Goal: Obtain resource: Obtain resource

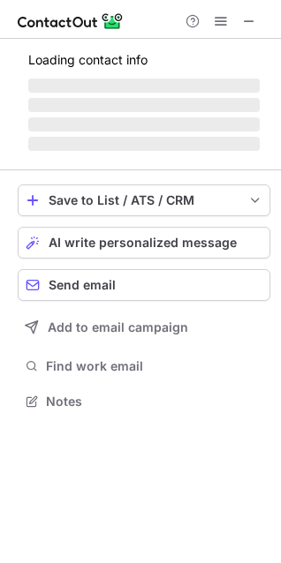
scroll to position [384, 281]
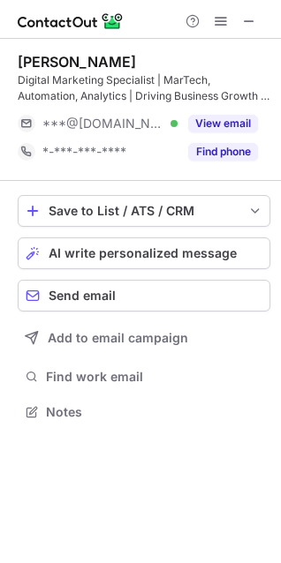
scroll to position [400, 281]
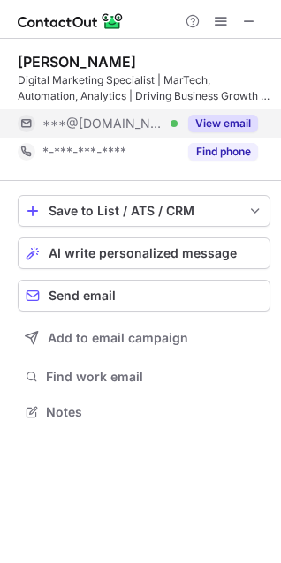
click at [223, 121] on button "View email" at bounding box center [223, 124] width 70 height 18
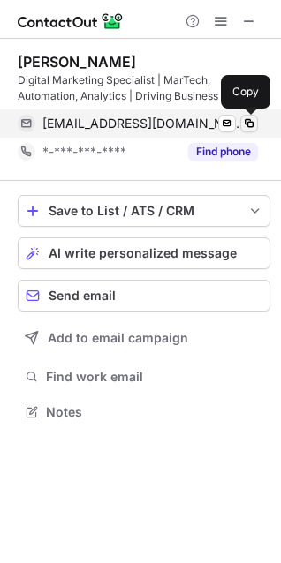
click at [252, 118] on span at bounding box center [249, 124] width 14 height 14
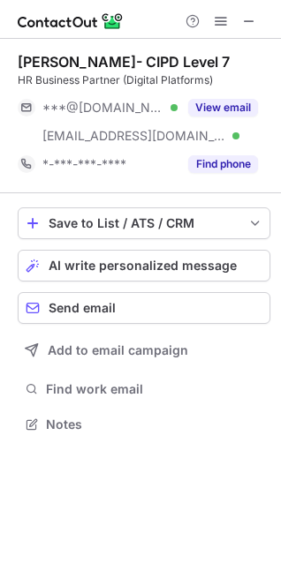
scroll to position [412, 281]
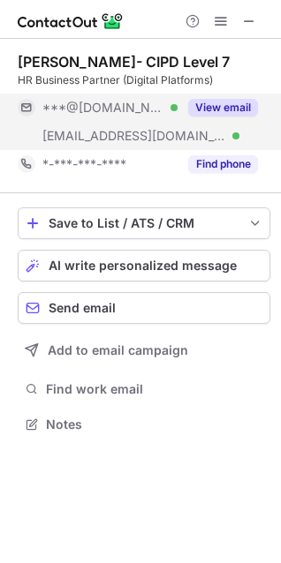
click at [251, 95] on div "View email" at bounding box center [218, 108] width 80 height 28
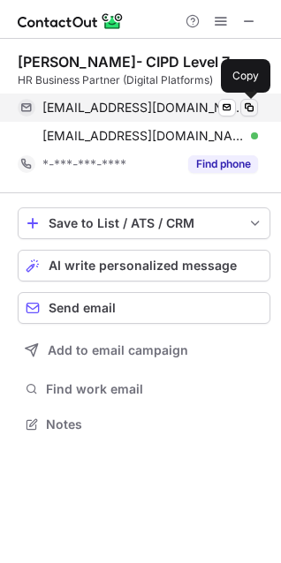
click at [253, 105] on span at bounding box center [249, 108] width 14 height 14
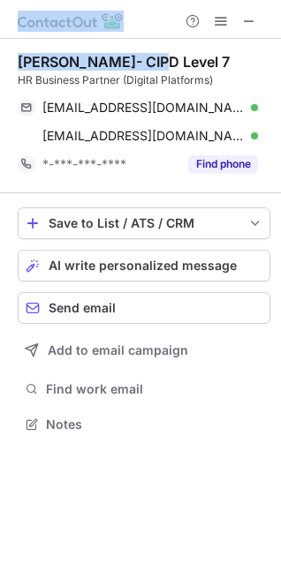
drag, startPoint x: 157, startPoint y: 63, endPoint x: -3, endPoint y: 64, distance: 159.9
click at [0, 64] on html "Vishnu Kamalalayam- CIPD Level 7 HR Business Partner (Digital Platforms) kkvish…" at bounding box center [140, 281] width 281 height 563
copy div "Vishnu Kamalalayam"
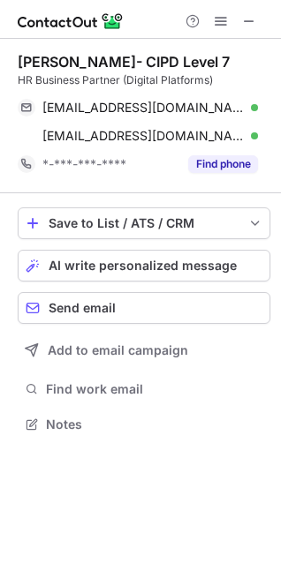
click at [178, 71] on div "Vishnu Kamalalayam- CIPD Level 7 HR Business Partner (Digital Platforms)" at bounding box center [144, 70] width 253 height 35
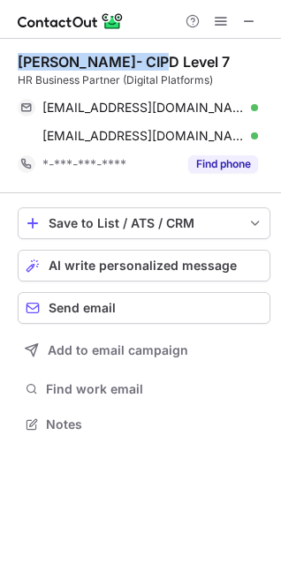
drag, startPoint x: 162, startPoint y: 67, endPoint x: 20, endPoint y: 66, distance: 141.3
click at [20, 66] on div "Vishnu Kamalalayam- CIPD Level 7" at bounding box center [124, 62] width 212 height 18
copy div "Vishnu Kamalalayam"
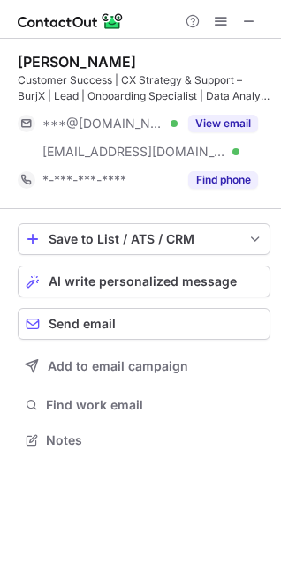
scroll to position [428, 281]
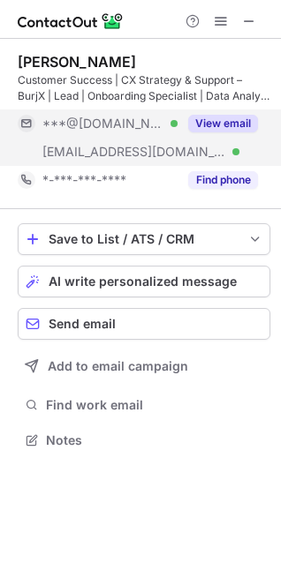
click at [223, 133] on div "View email" at bounding box center [218, 124] width 80 height 28
click at [252, 132] on div "***@[DOMAIN_NAME]" at bounding box center [138, 124] width 240 height 28
click at [231, 115] on button "View email" at bounding box center [223, 124] width 70 height 18
click at [240, 117] on button "View email" at bounding box center [223, 124] width 70 height 18
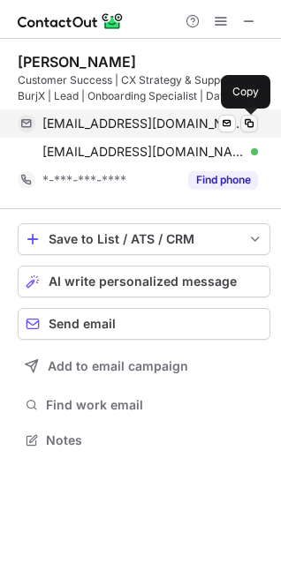
click at [255, 122] on span at bounding box center [249, 124] width 14 height 14
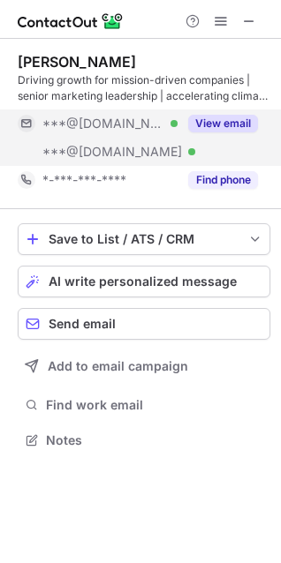
scroll to position [428, 281]
click at [253, 126] on button "View email" at bounding box center [223, 124] width 70 height 18
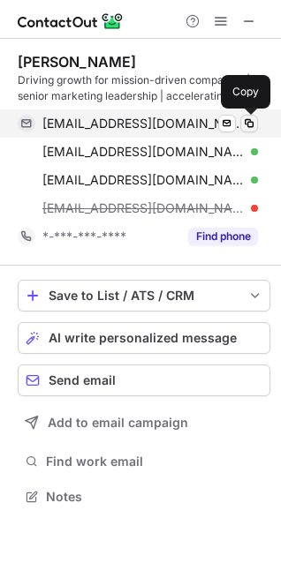
click at [252, 125] on span at bounding box center [249, 124] width 14 height 14
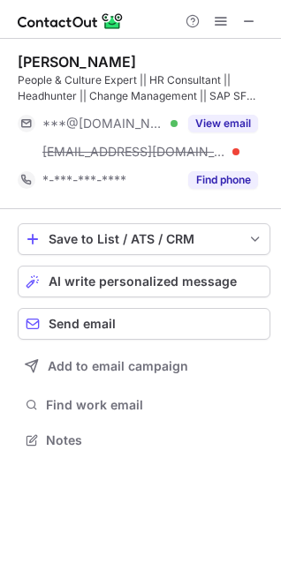
scroll to position [428, 281]
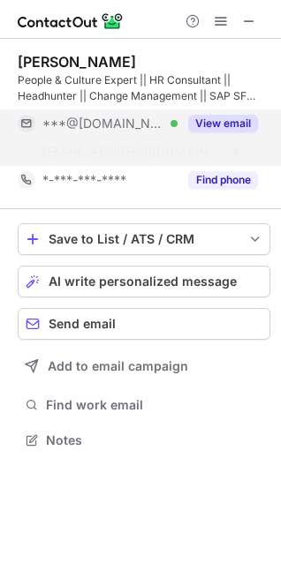
click at [235, 124] on button "View email" at bounding box center [223, 124] width 70 height 18
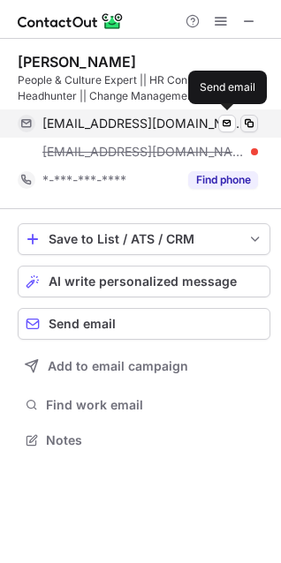
click at [248, 124] on span at bounding box center [249, 124] width 14 height 14
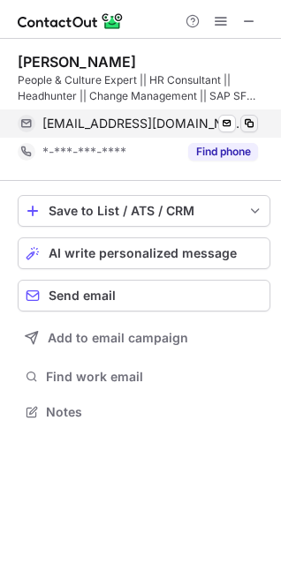
scroll to position [400, 281]
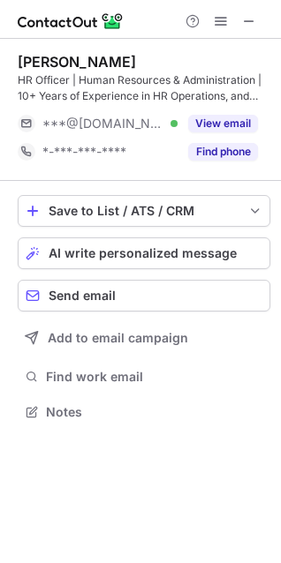
scroll to position [400, 281]
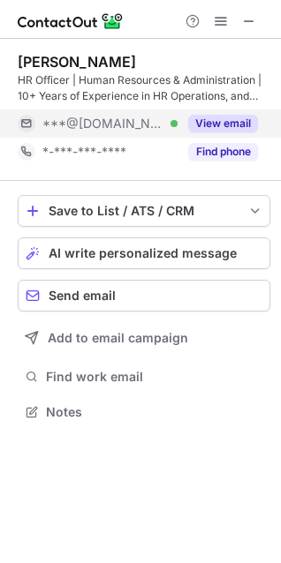
click at [246, 116] on button "View email" at bounding box center [223, 124] width 70 height 18
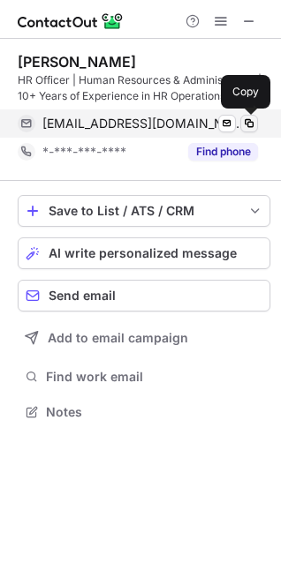
click at [255, 118] on span at bounding box center [249, 124] width 14 height 14
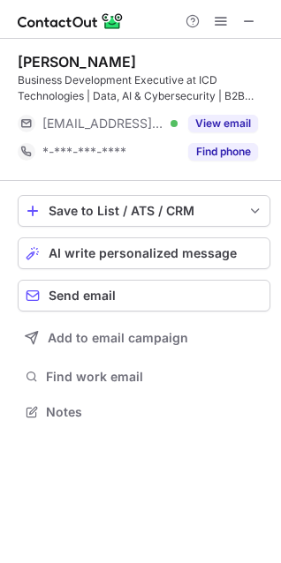
scroll to position [400, 281]
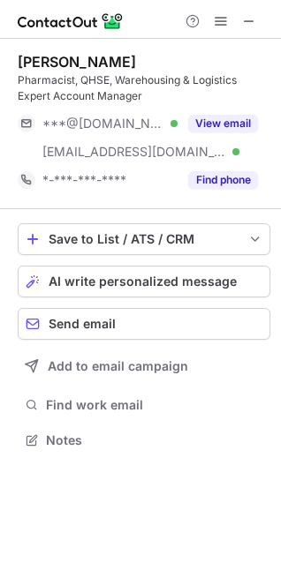
scroll to position [428, 281]
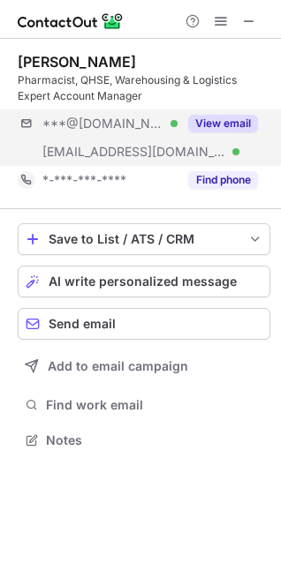
click at [241, 97] on div "Pharmacist, QHSE, Warehousing & Logistics Expert Account Manager" at bounding box center [144, 88] width 253 height 32
click at [243, 117] on button "View email" at bounding box center [223, 124] width 70 height 18
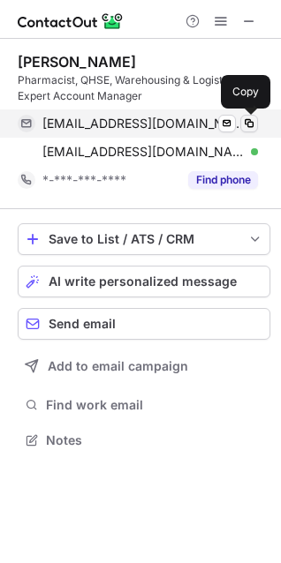
click at [253, 125] on span at bounding box center [249, 124] width 14 height 14
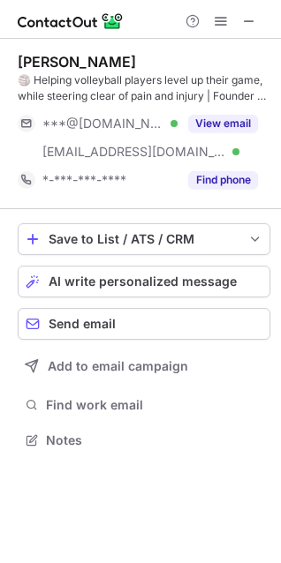
scroll to position [428, 281]
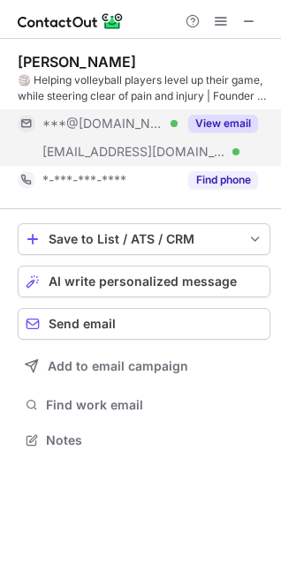
click at [246, 118] on button "View email" at bounding box center [223, 124] width 70 height 18
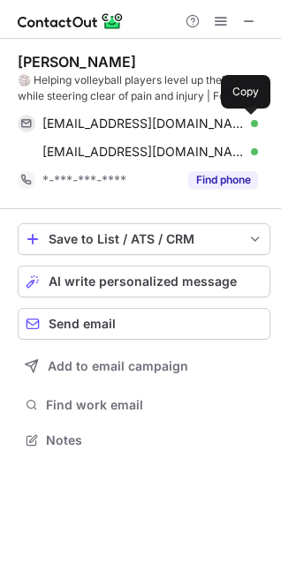
click at [256, 121] on button at bounding box center [249, 124] width 18 height 18
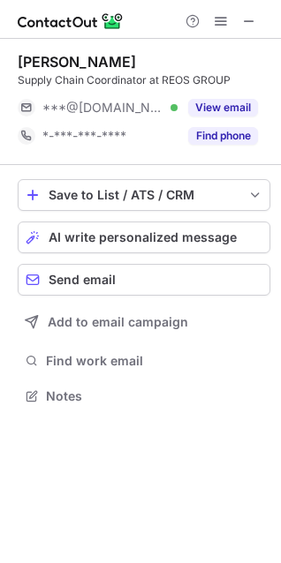
scroll to position [384, 281]
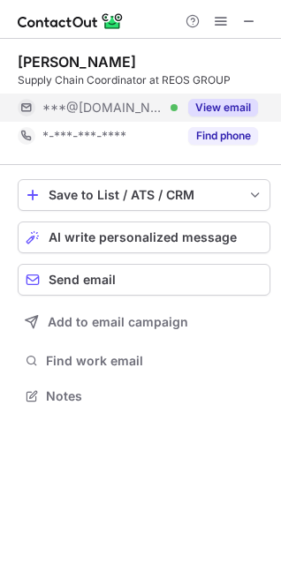
click at [245, 110] on button "View email" at bounding box center [223, 108] width 70 height 18
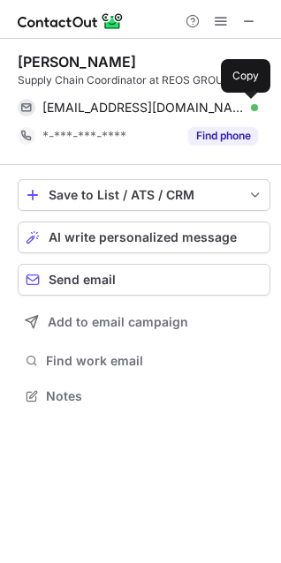
click at [254, 106] on span at bounding box center [249, 108] width 14 height 14
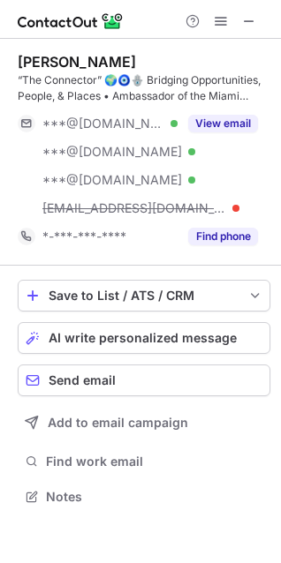
scroll to position [485, 281]
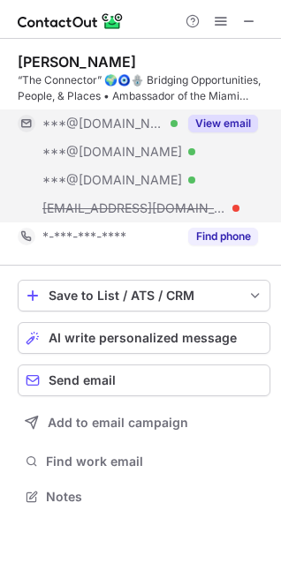
click at [247, 125] on button "View email" at bounding box center [223, 124] width 70 height 18
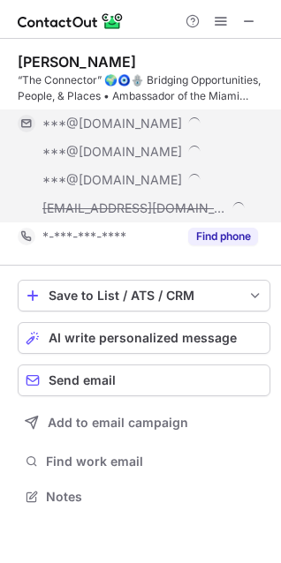
click at [248, 130] on div "***@[DOMAIN_NAME]" at bounding box center [150, 124] width 216 height 16
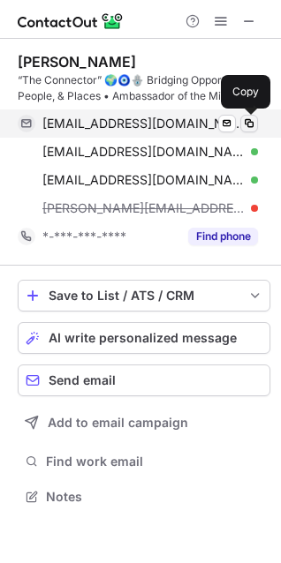
click at [248, 122] on span at bounding box center [249, 124] width 14 height 14
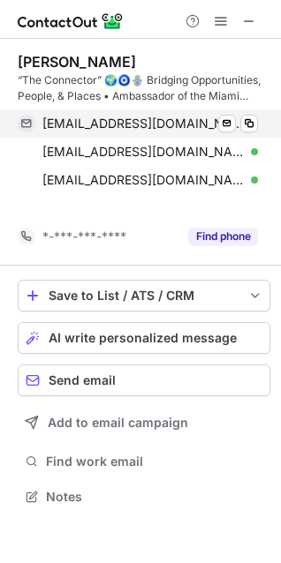
scroll to position [457, 281]
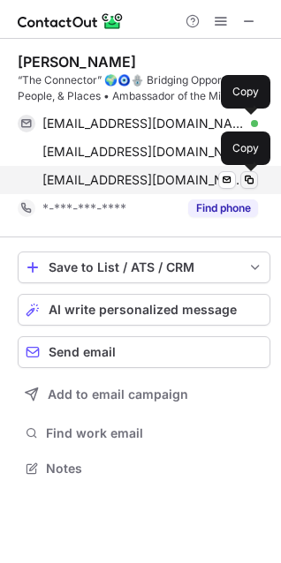
click at [246, 179] on span at bounding box center [249, 180] width 14 height 14
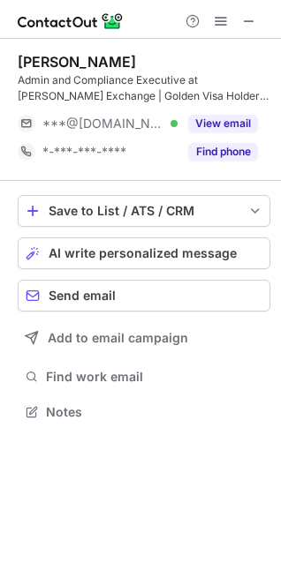
scroll to position [400, 281]
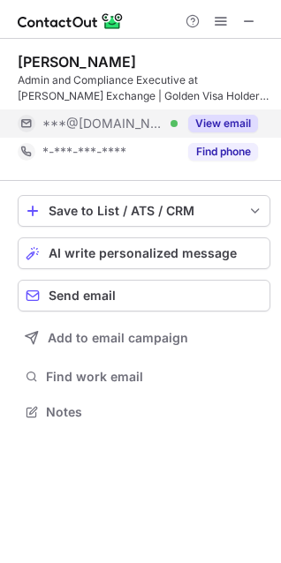
click at [218, 125] on button "View email" at bounding box center [223, 124] width 70 height 18
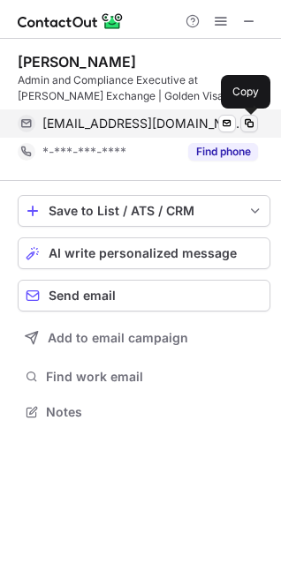
click at [256, 120] on button at bounding box center [249, 124] width 18 height 18
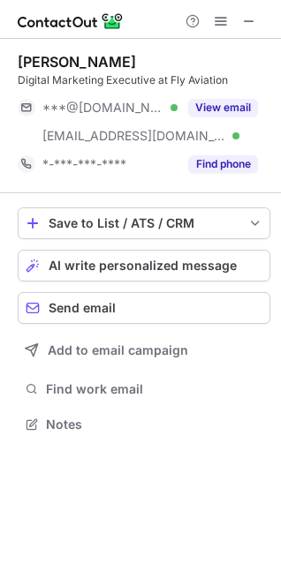
scroll to position [412, 281]
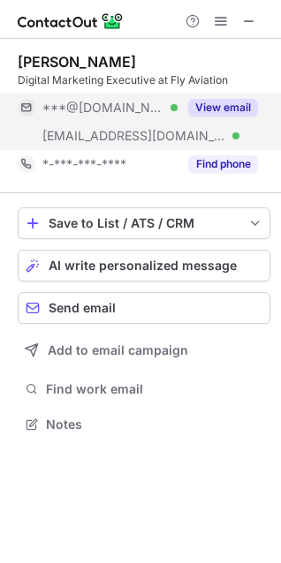
drag, startPoint x: 231, startPoint y: 107, endPoint x: 245, endPoint y: 110, distance: 13.7
click at [240, 110] on button "View email" at bounding box center [223, 108] width 70 height 18
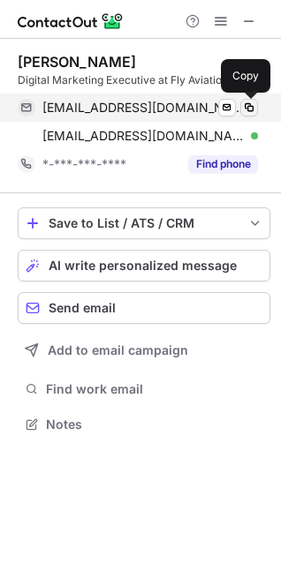
click at [253, 108] on span at bounding box center [249, 108] width 14 height 14
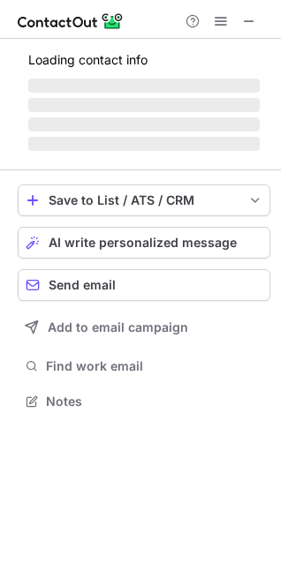
scroll to position [400, 281]
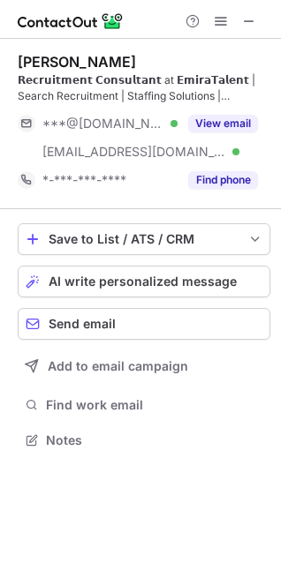
scroll to position [428, 281]
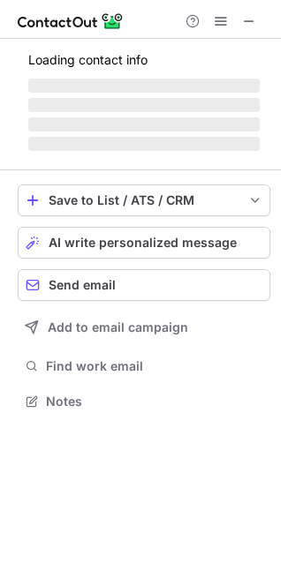
scroll to position [400, 281]
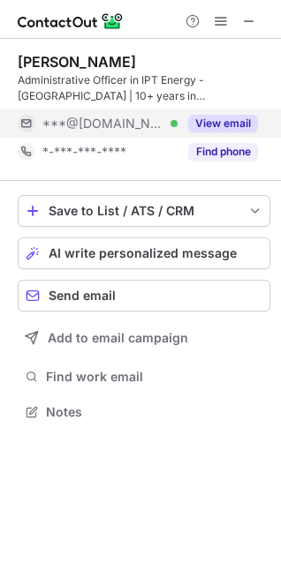
scroll to position [400, 281]
click at [243, 117] on button "View email" at bounding box center [223, 124] width 70 height 18
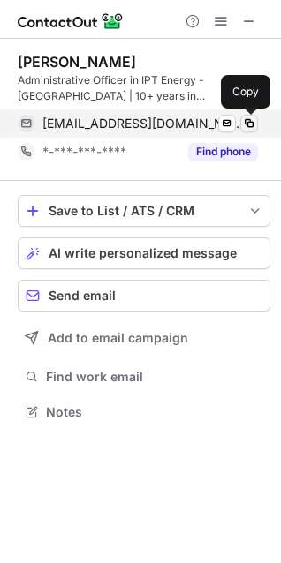
click at [247, 122] on span at bounding box center [249, 124] width 14 height 14
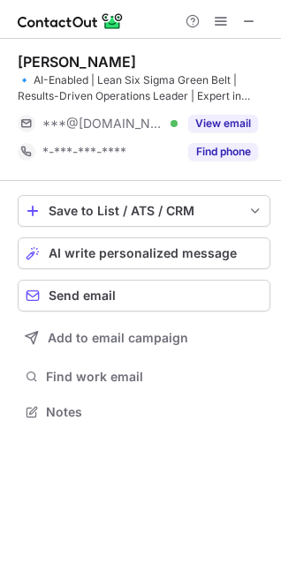
scroll to position [400, 281]
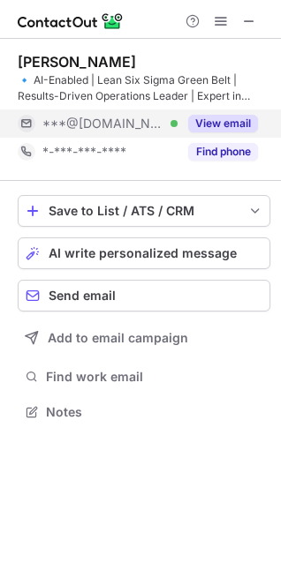
click at [220, 129] on button "View email" at bounding box center [223, 124] width 70 height 18
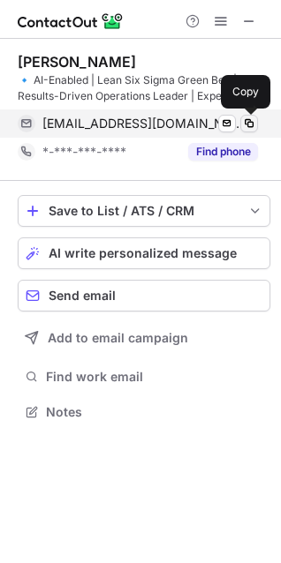
click at [252, 125] on span at bounding box center [249, 124] width 14 height 14
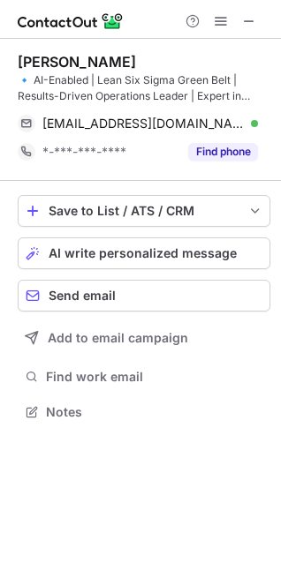
scroll to position [400, 281]
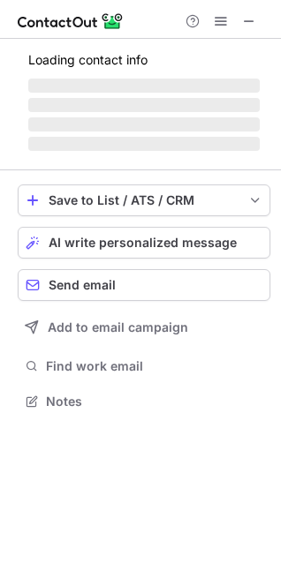
scroll to position [400, 281]
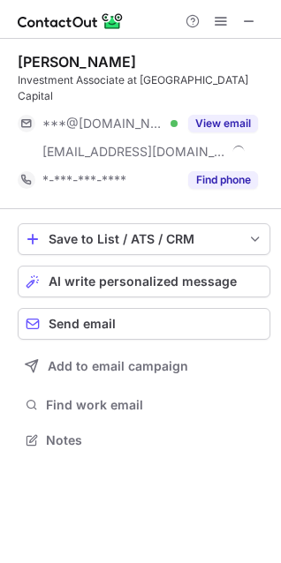
scroll to position [412, 281]
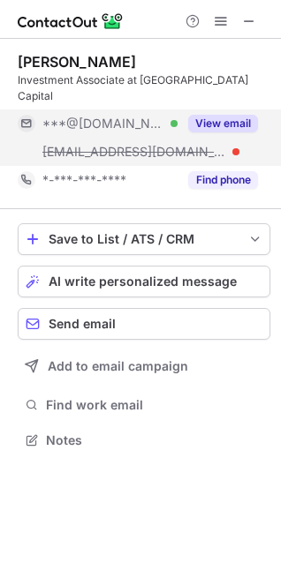
click at [242, 115] on button "View email" at bounding box center [223, 124] width 70 height 18
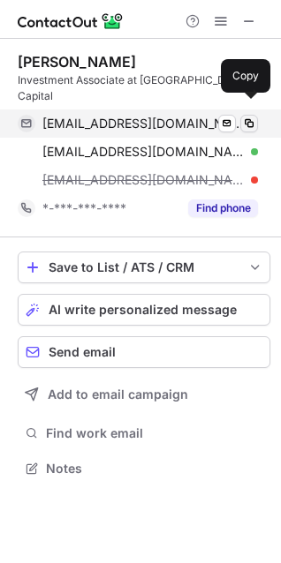
scroll to position [441, 281]
click at [254, 117] on span at bounding box center [249, 124] width 14 height 14
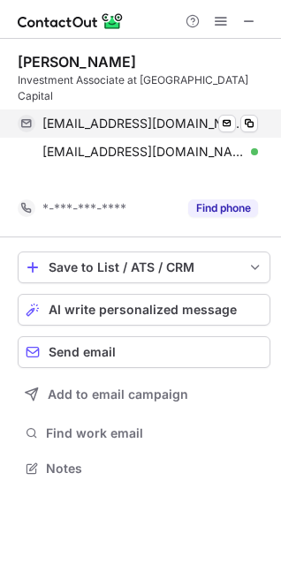
scroll to position [412, 281]
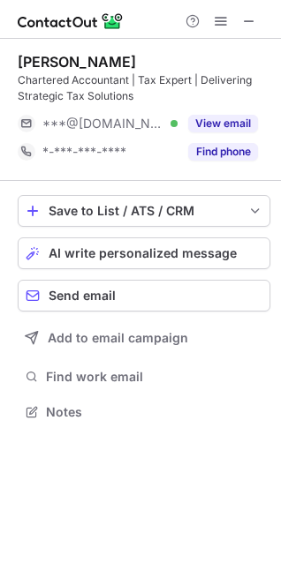
scroll to position [400, 281]
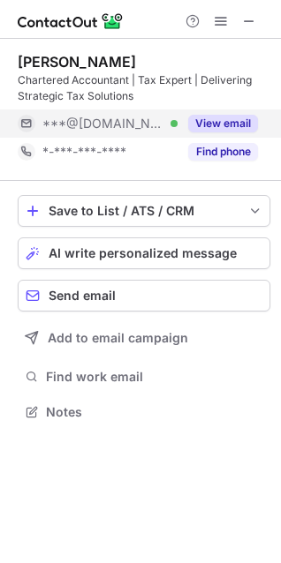
click at [229, 125] on button "View email" at bounding box center [223, 124] width 70 height 18
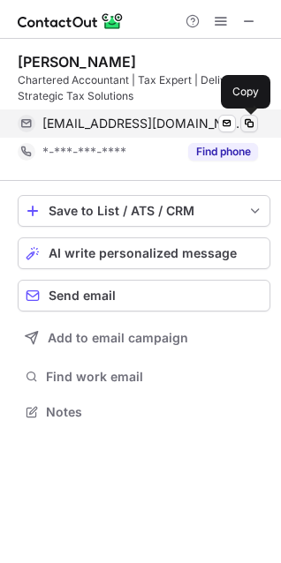
click at [253, 125] on span at bounding box center [249, 124] width 14 height 14
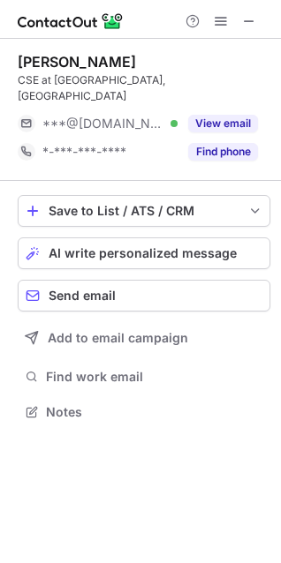
scroll to position [384, 281]
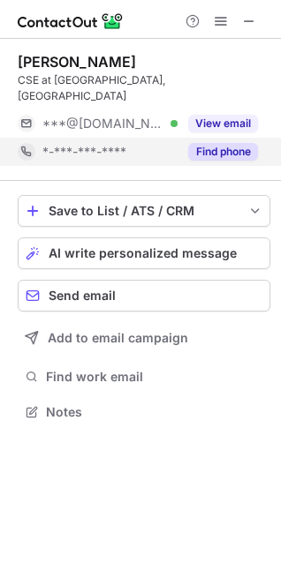
click at [234, 138] on div "Find phone" at bounding box center [218, 152] width 80 height 28
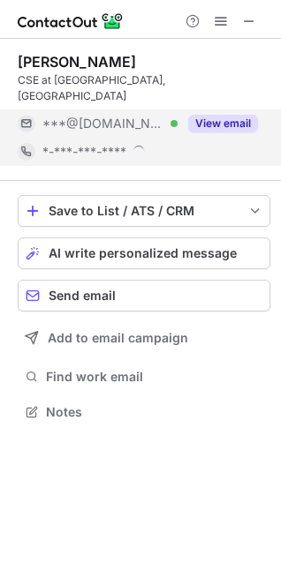
click at [239, 115] on button "View email" at bounding box center [223, 124] width 70 height 18
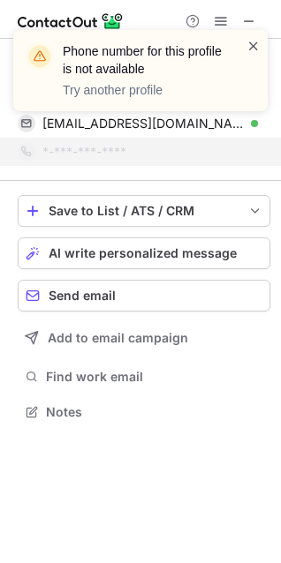
click at [254, 42] on span at bounding box center [253, 46] width 14 height 18
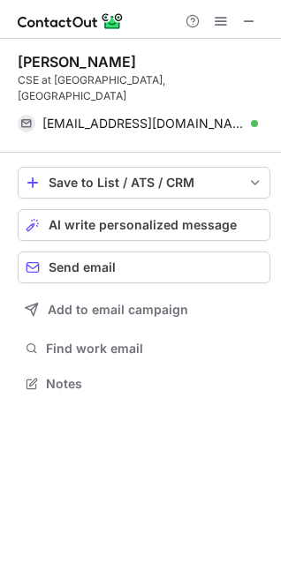
scroll to position [356, 281]
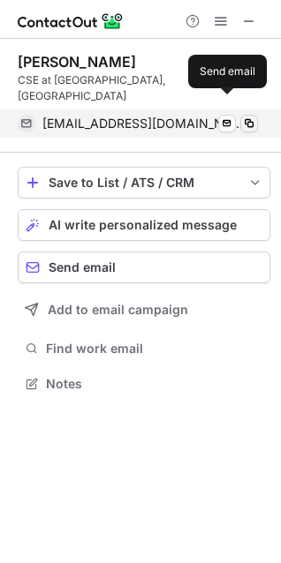
click at [246, 117] on span at bounding box center [249, 124] width 14 height 14
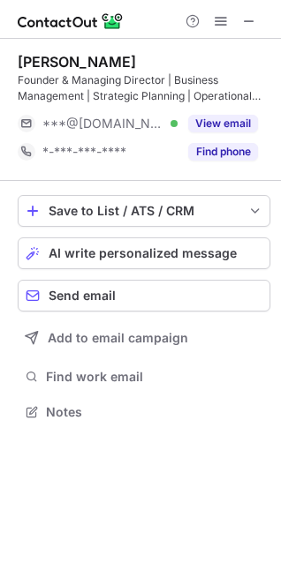
scroll to position [400, 281]
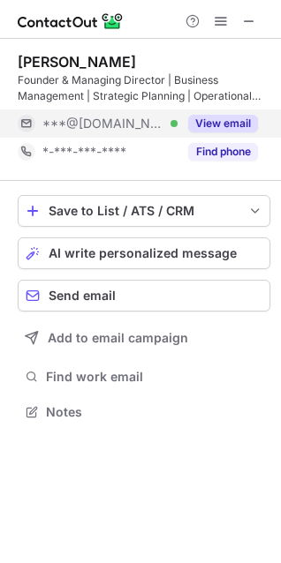
click at [226, 123] on button "View email" at bounding box center [223, 124] width 70 height 18
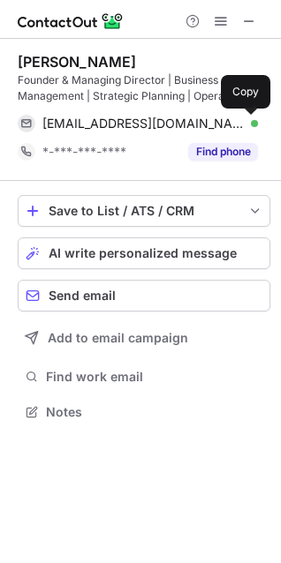
click at [255, 119] on span at bounding box center [249, 124] width 14 height 14
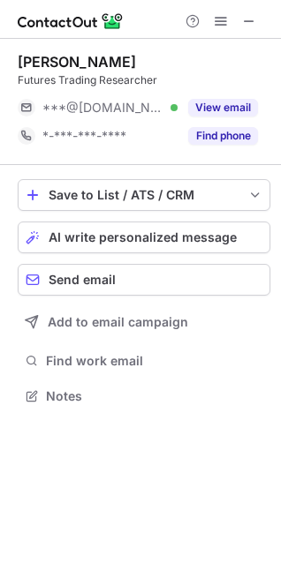
scroll to position [384, 281]
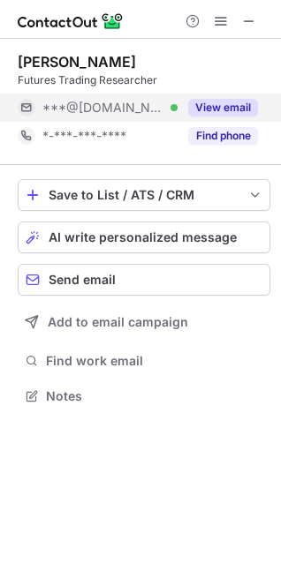
click at [252, 109] on button "View email" at bounding box center [223, 108] width 70 height 18
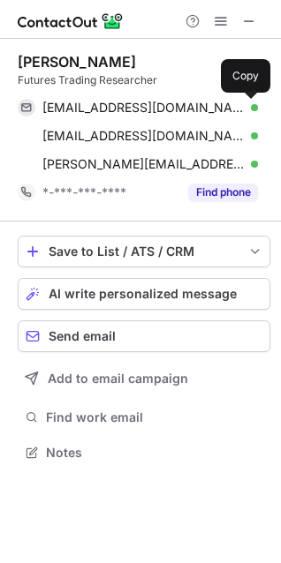
click at [251, 104] on span at bounding box center [249, 108] width 14 height 14
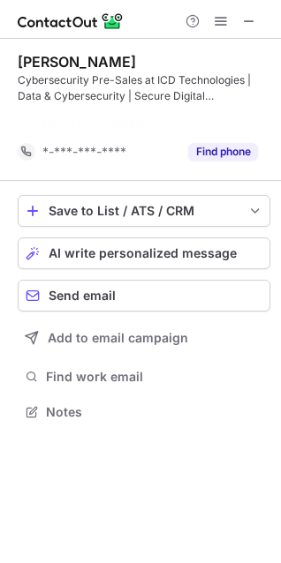
scroll to position [372, 281]
click at [226, 143] on button "Find phone" at bounding box center [223, 152] width 70 height 18
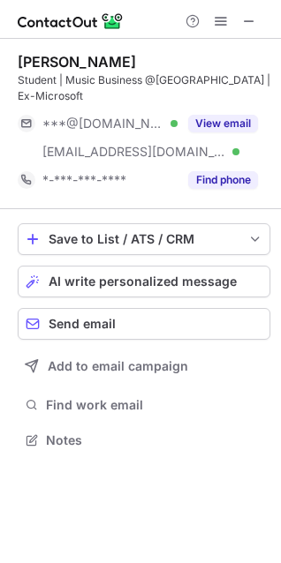
scroll to position [428, 281]
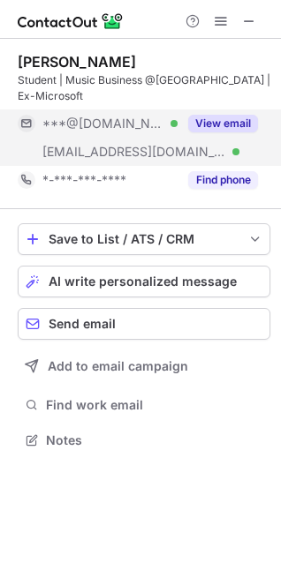
click at [216, 132] on button "View email" at bounding box center [223, 124] width 70 height 18
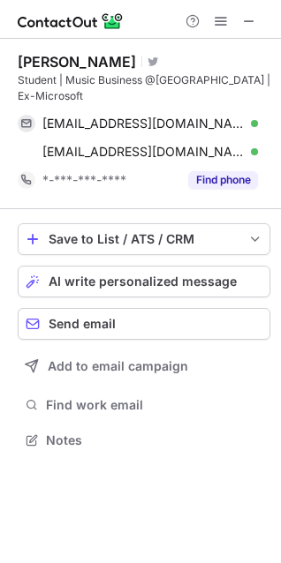
click at [263, 129] on div "[EMAIL_ADDRESS][DOMAIN_NAME] Verified Send email Copy [EMAIL_ADDRESS][DOMAIN_NA…" at bounding box center [144, 138] width 253 height 57
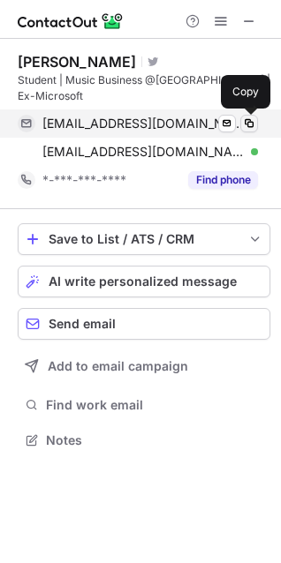
click at [253, 128] on span at bounding box center [249, 124] width 14 height 14
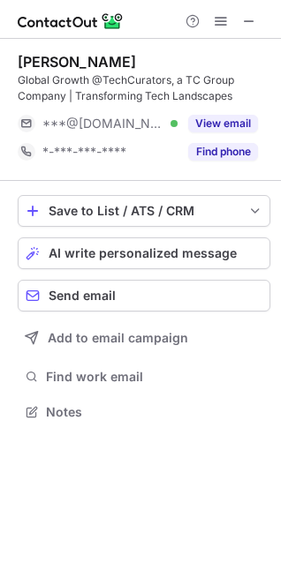
scroll to position [400, 281]
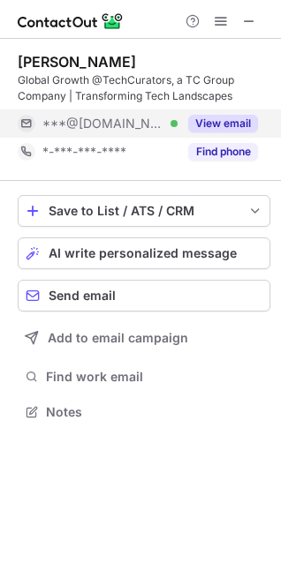
click at [239, 118] on button "View email" at bounding box center [223, 124] width 70 height 18
click at [261, 120] on div "***@gmail.com" at bounding box center [144, 124] width 253 height 28
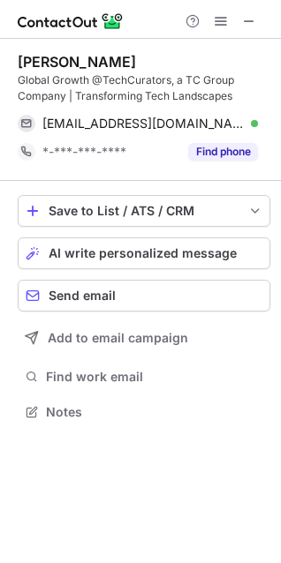
click at [258, 120] on div "harjaskaurmatta@gmail.com Verified Send email Copy" at bounding box center [144, 124] width 253 height 28
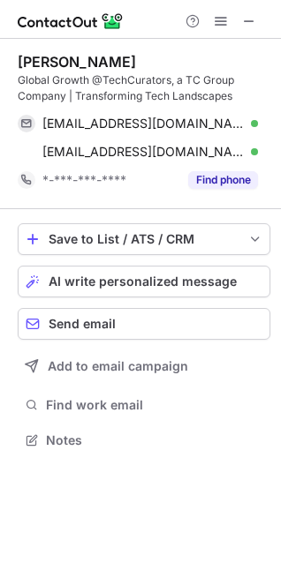
scroll to position [428, 281]
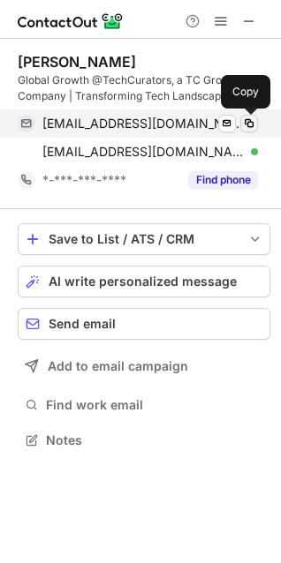
click at [256, 121] on button at bounding box center [249, 124] width 18 height 18
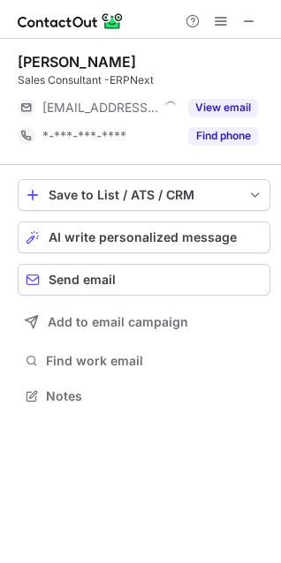
scroll to position [384, 281]
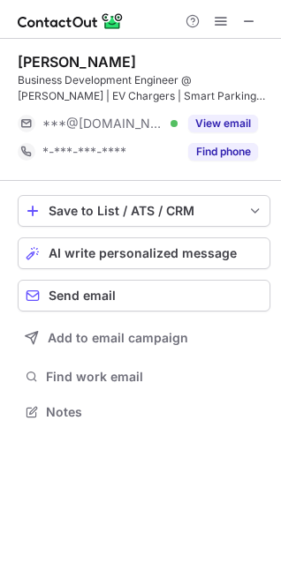
scroll to position [400, 281]
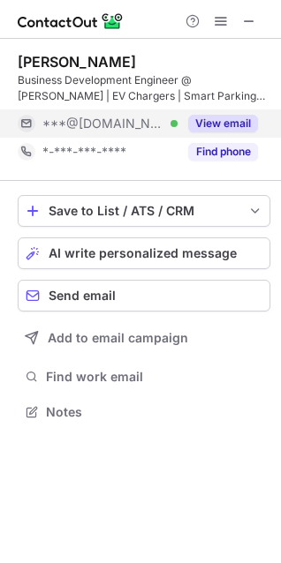
click at [233, 123] on button "View email" at bounding box center [223, 124] width 70 height 18
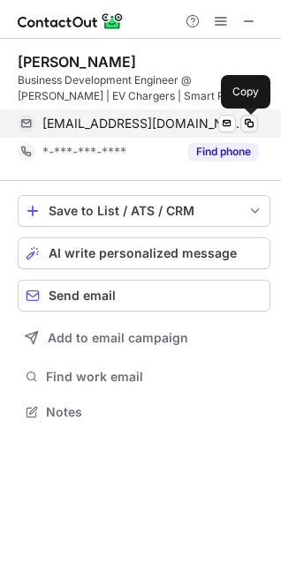
click at [251, 123] on span at bounding box center [249, 124] width 14 height 14
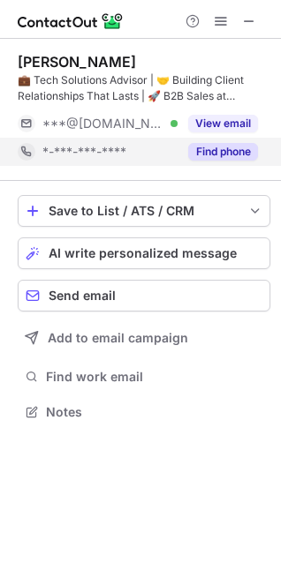
scroll to position [400, 281]
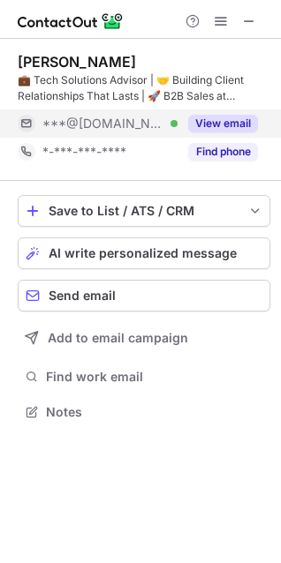
click at [246, 125] on button "View email" at bounding box center [223, 124] width 70 height 18
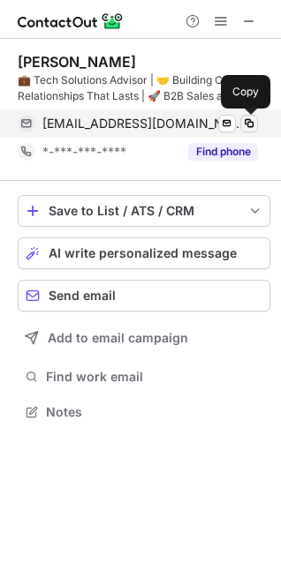
click at [251, 122] on span at bounding box center [249, 124] width 14 height 14
